Goal: Transaction & Acquisition: Purchase product/service

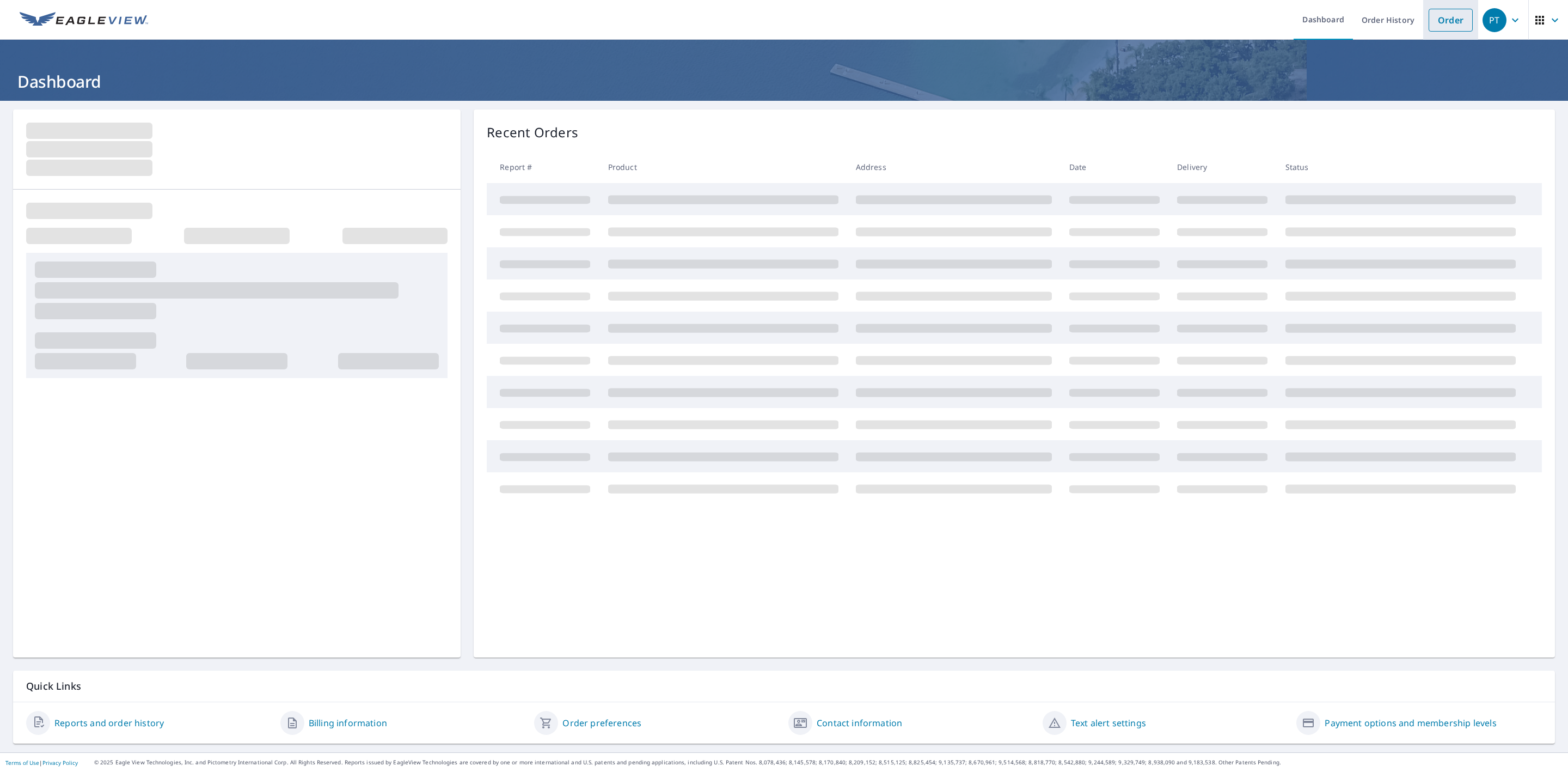
click at [1439, 28] on link "Order" at bounding box center [1451, 20] width 44 height 23
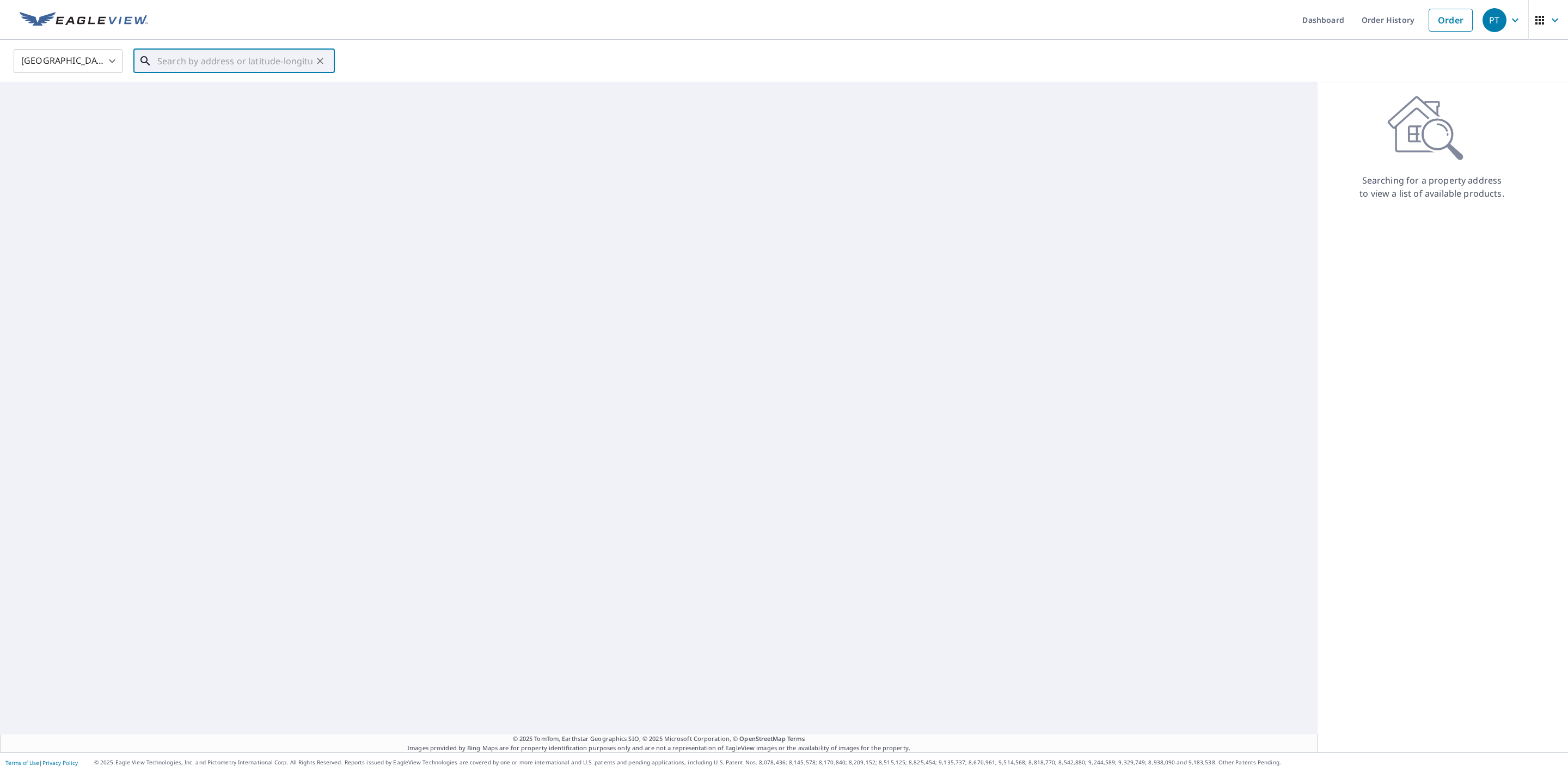
click at [235, 73] on div "​" at bounding box center [234, 61] width 201 height 24
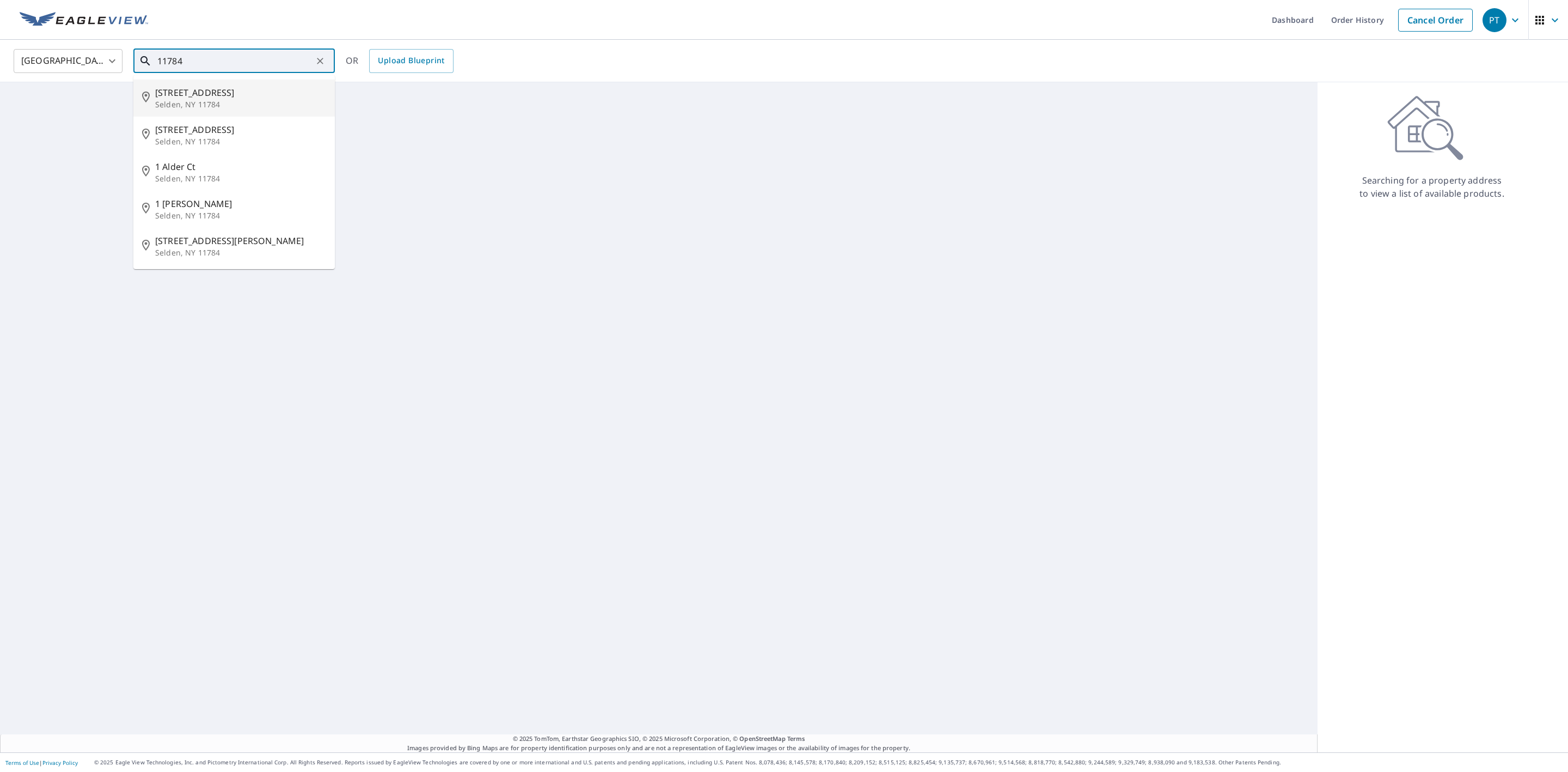
click at [227, 86] on span "[STREET_ADDRESS]" at bounding box center [241, 93] width 171 height 13
type input "[STREET_ADDRESS]"
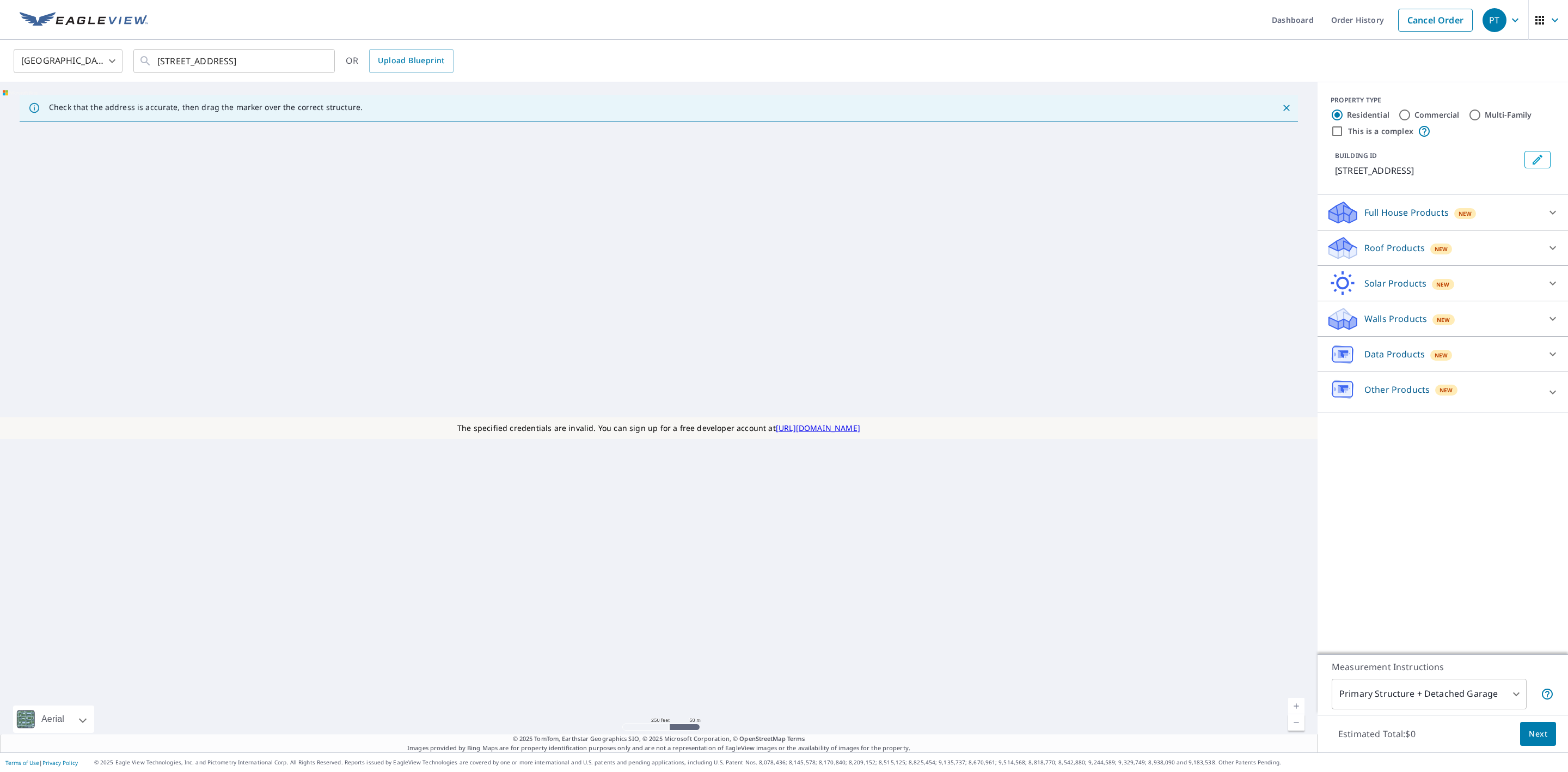
drag, startPoint x: 1381, startPoint y: 252, endPoint x: 1389, endPoint y: 339, distance: 87.4
click at [1379, 250] on p "Roof Products" at bounding box center [1395, 248] width 61 height 13
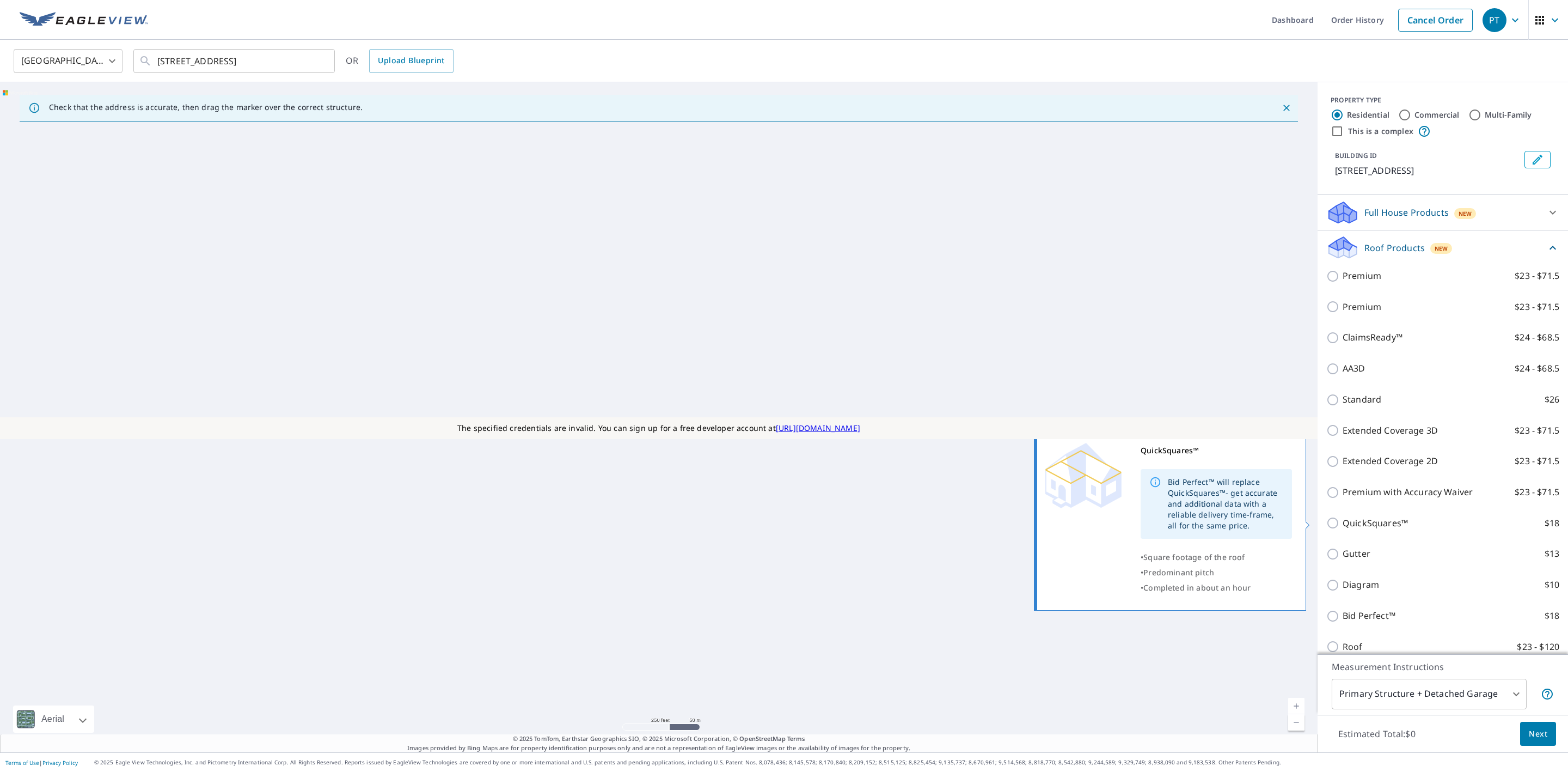
click at [1343, 518] on p "QuickSquares™" at bounding box center [1375, 523] width 65 height 14
click at [1333, 518] on input "QuickSquares™ $18" at bounding box center [1334, 523] width 16 height 13
checkbox input "true"
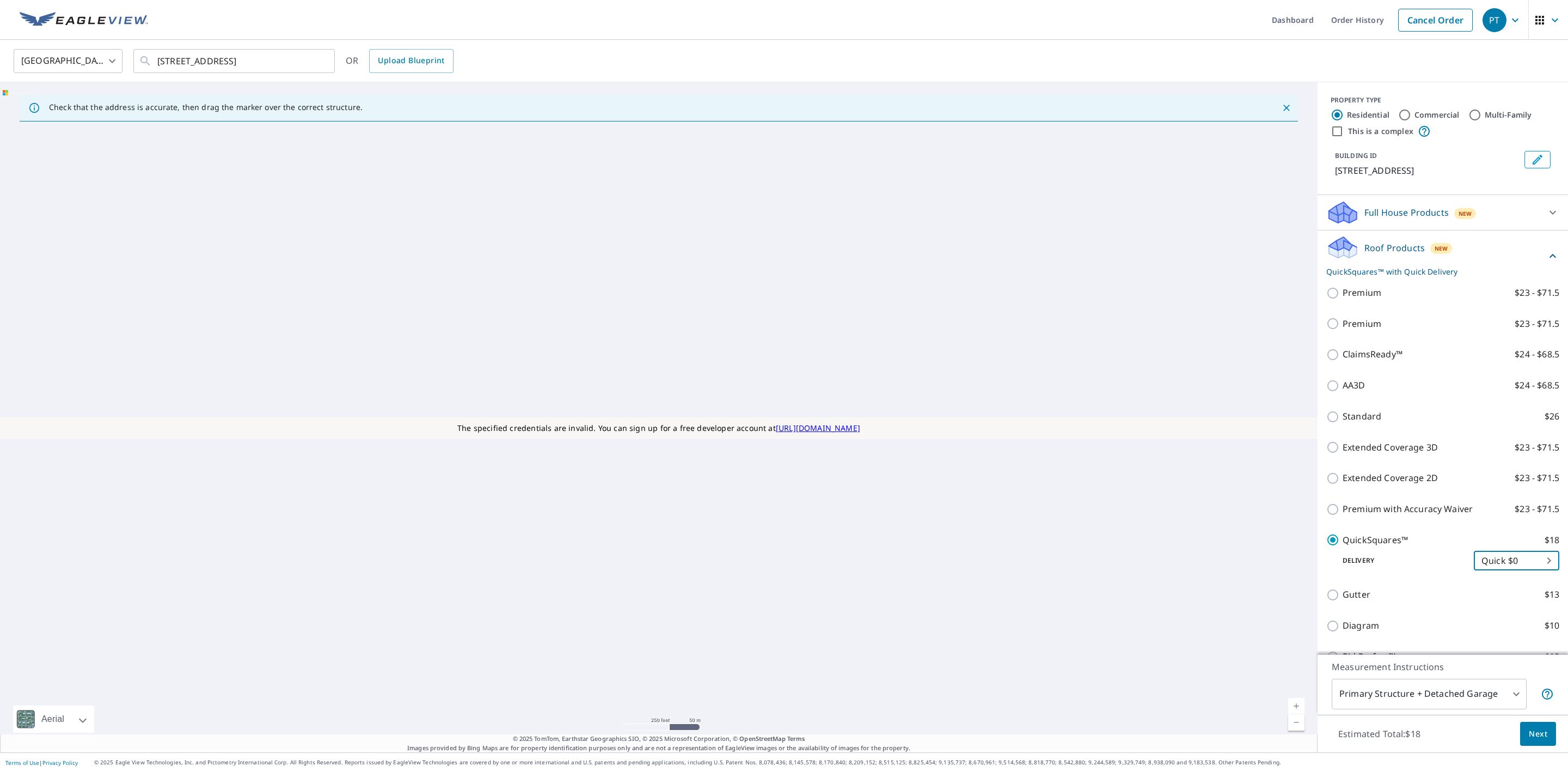
click at [1500, 557] on body "PT PT Dashboard Order History Cancel Order PT United States [GEOGRAPHIC_DATA] ​…" at bounding box center [784, 386] width 1568 height 772
